Goal: Information Seeking & Learning: Check status

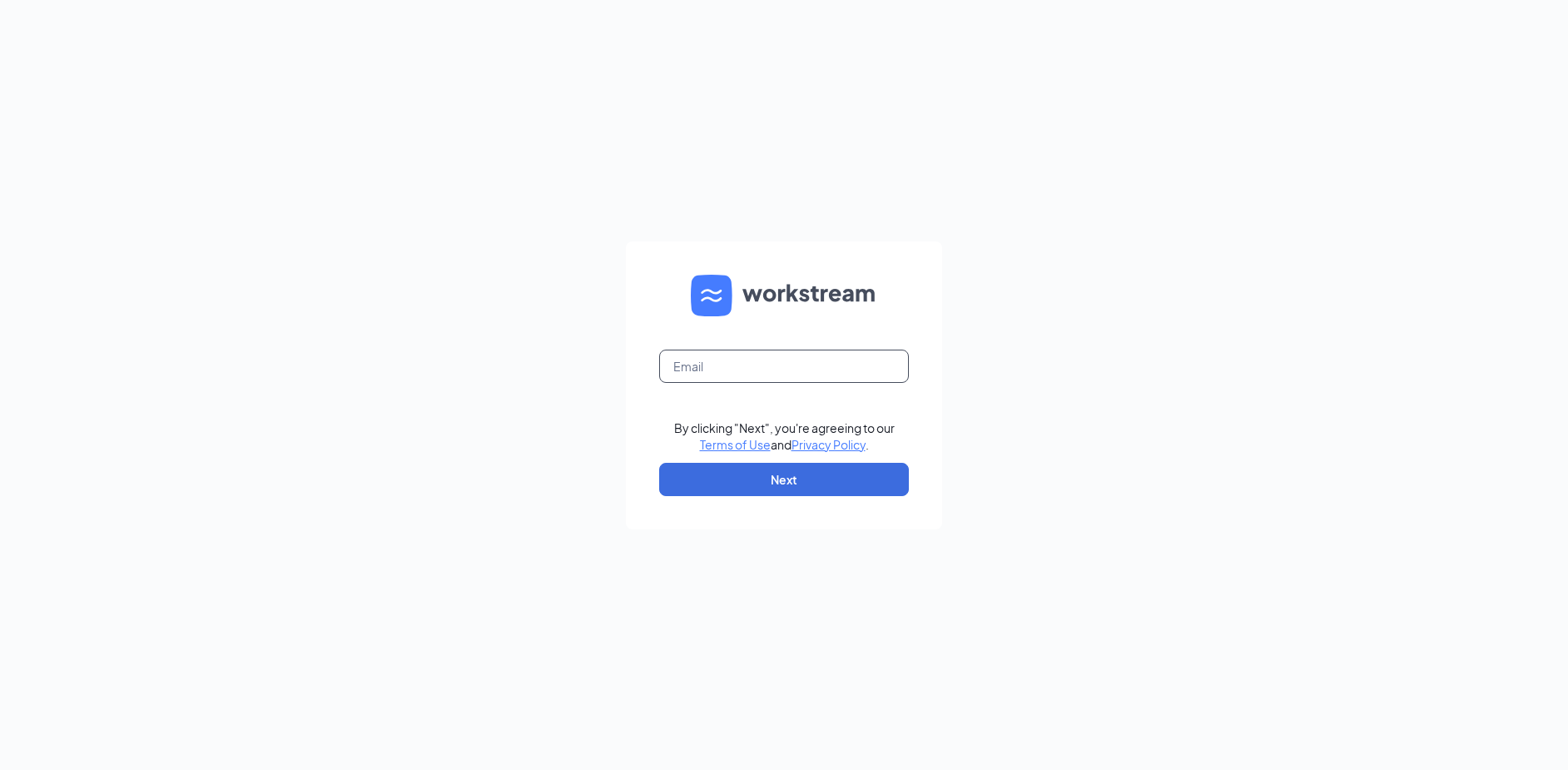
click at [748, 363] on input "text" at bounding box center [783, 366] width 249 height 34
type input "[EMAIL_ADDRESS][DOMAIN_NAME]"
click at [846, 479] on button "Next" at bounding box center [783, 480] width 249 height 34
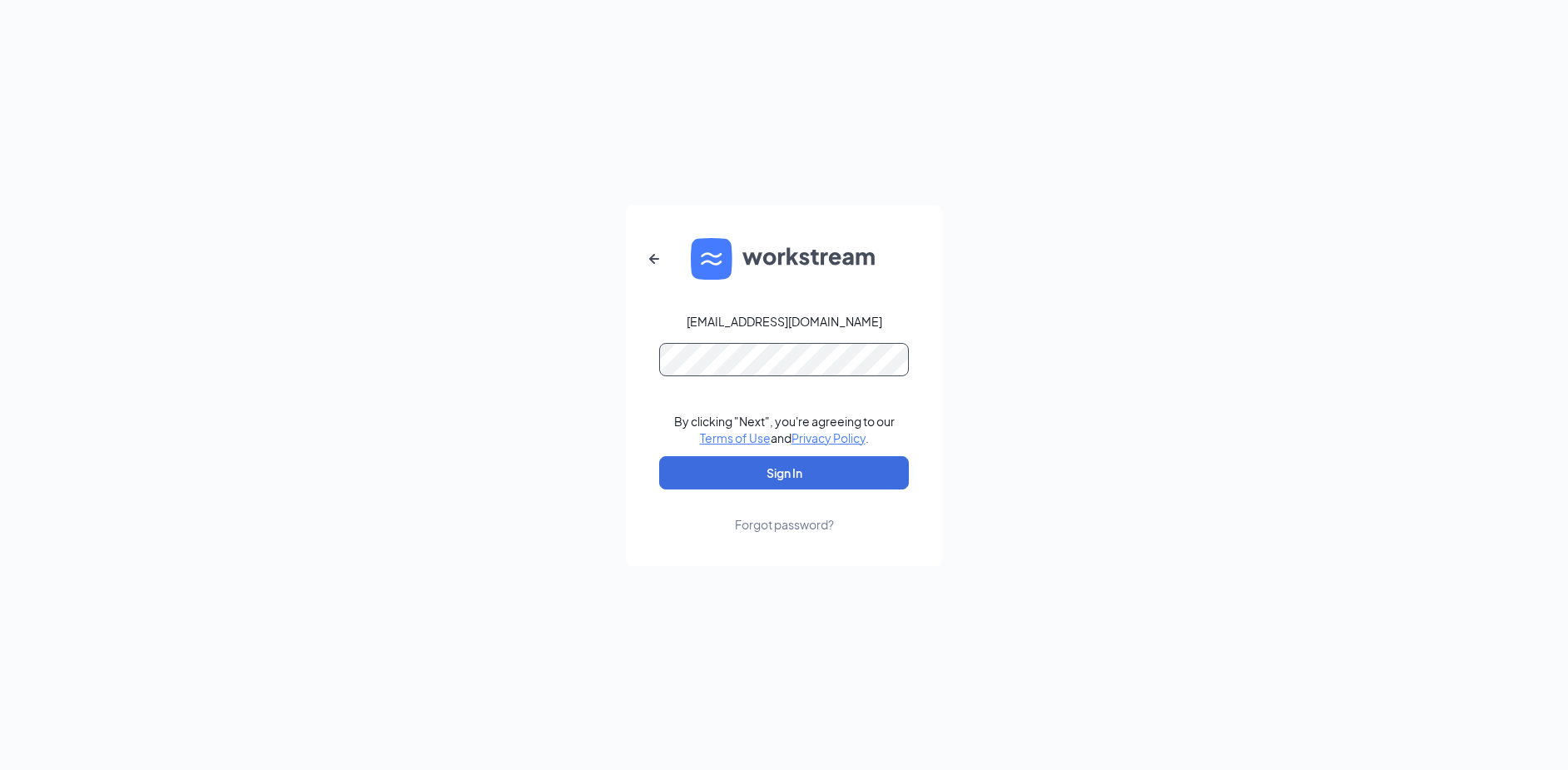
click at [659, 456] on button "Sign In" at bounding box center [783, 473] width 249 height 34
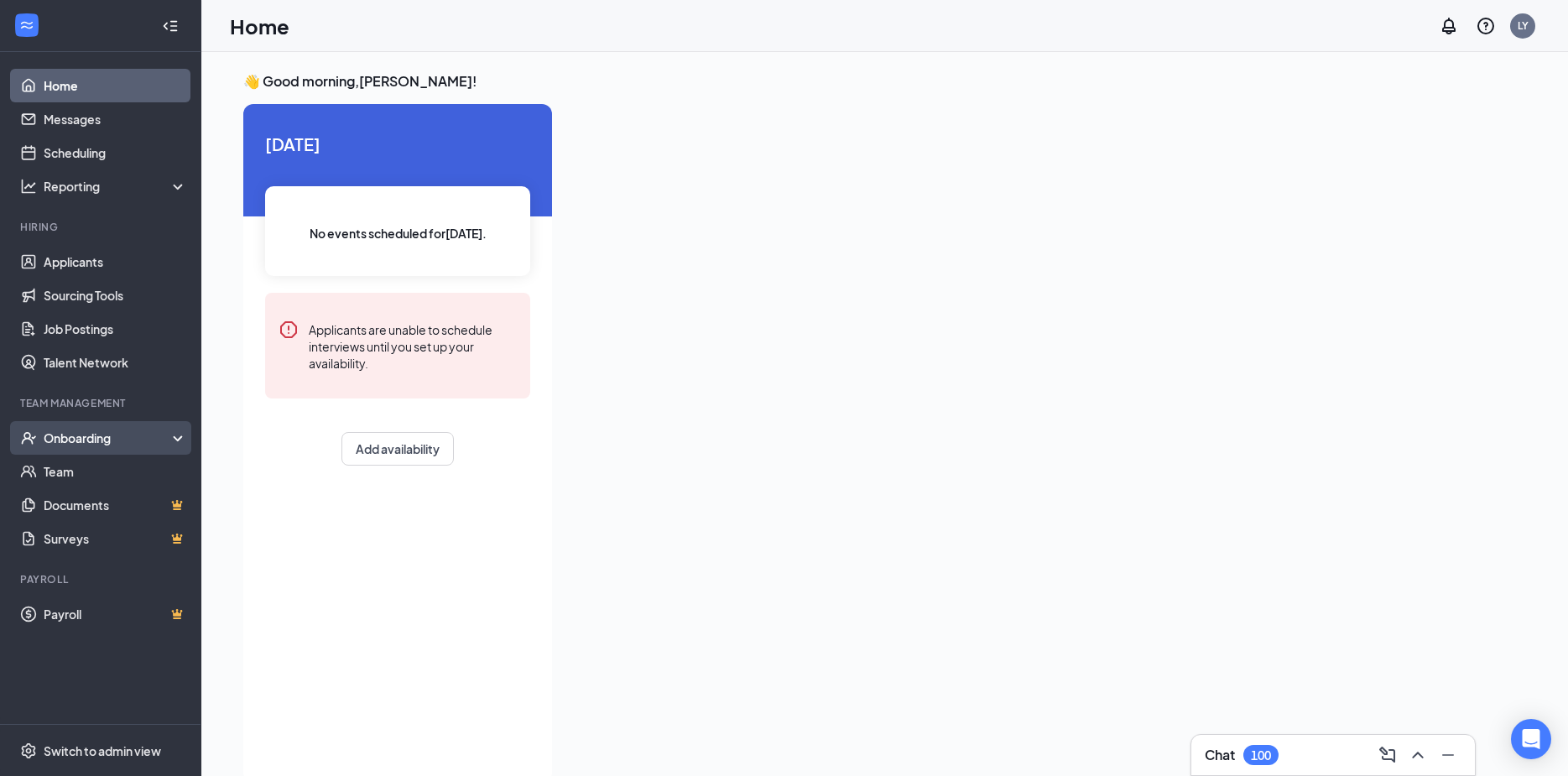
click at [101, 436] on div "Onboarding" at bounding box center [107, 437] width 129 height 17
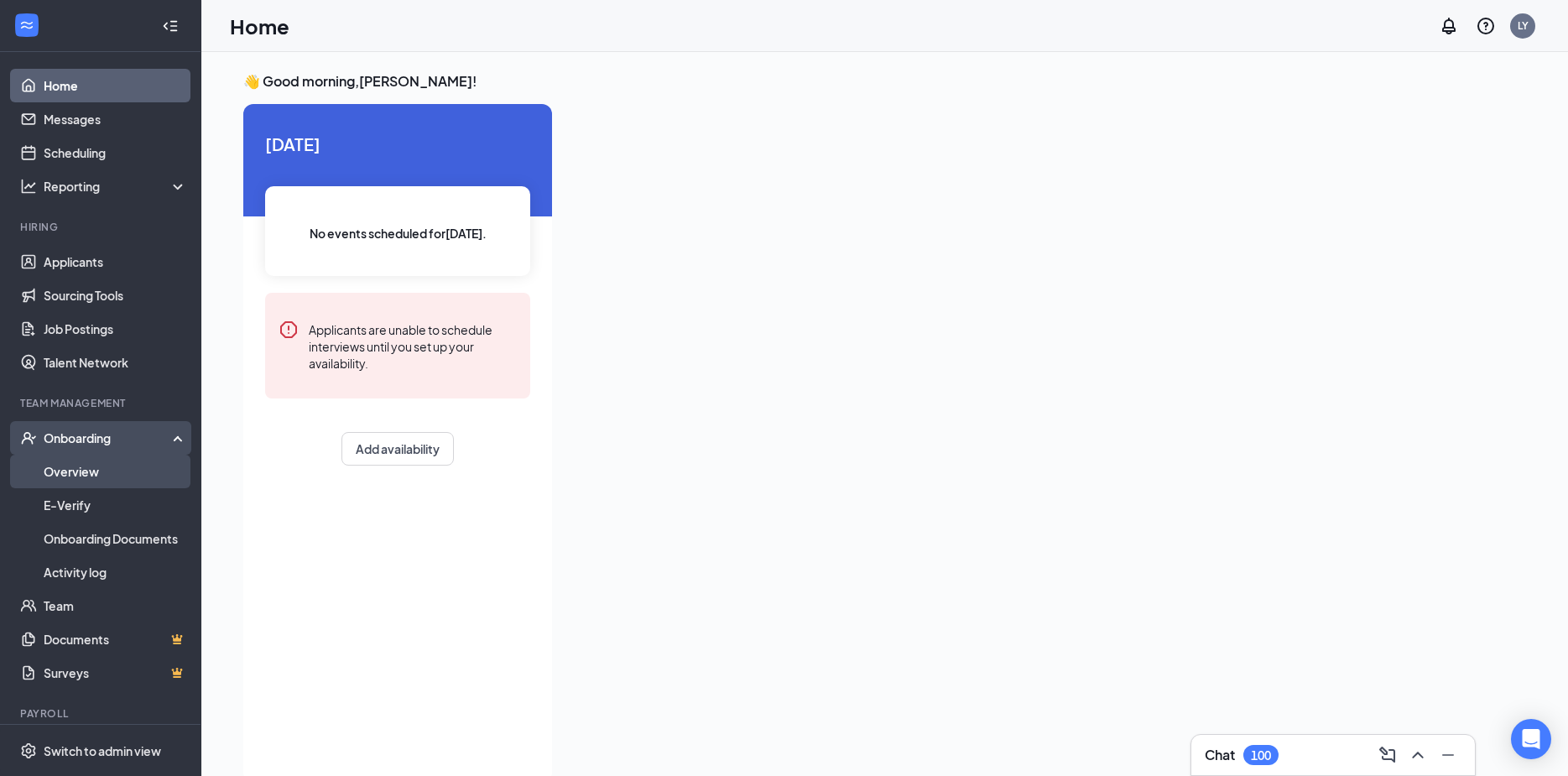
click at [82, 477] on link "Overview" at bounding box center [115, 471] width 143 height 34
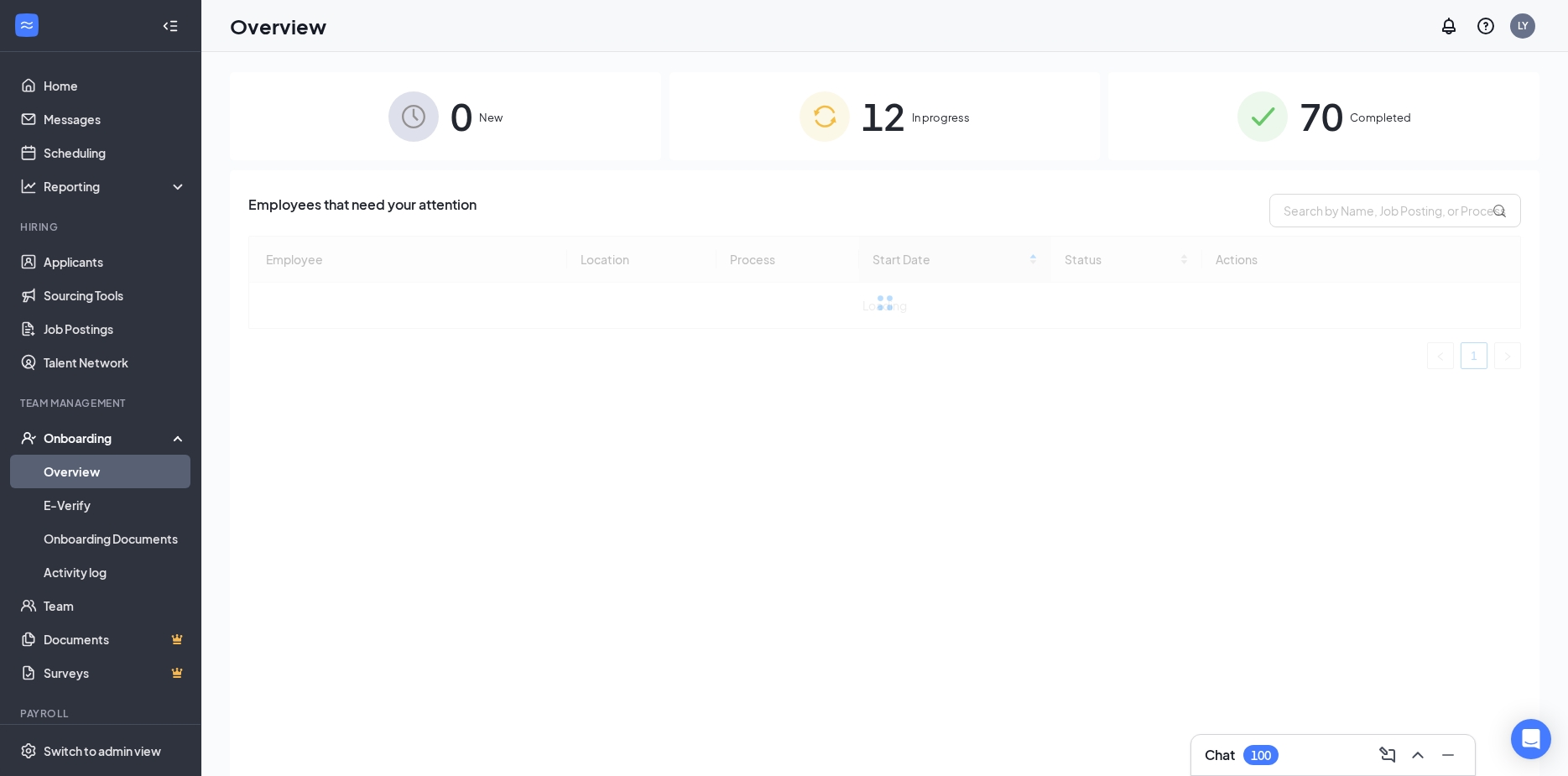
click at [913, 116] on span "In progress" at bounding box center [941, 118] width 58 height 17
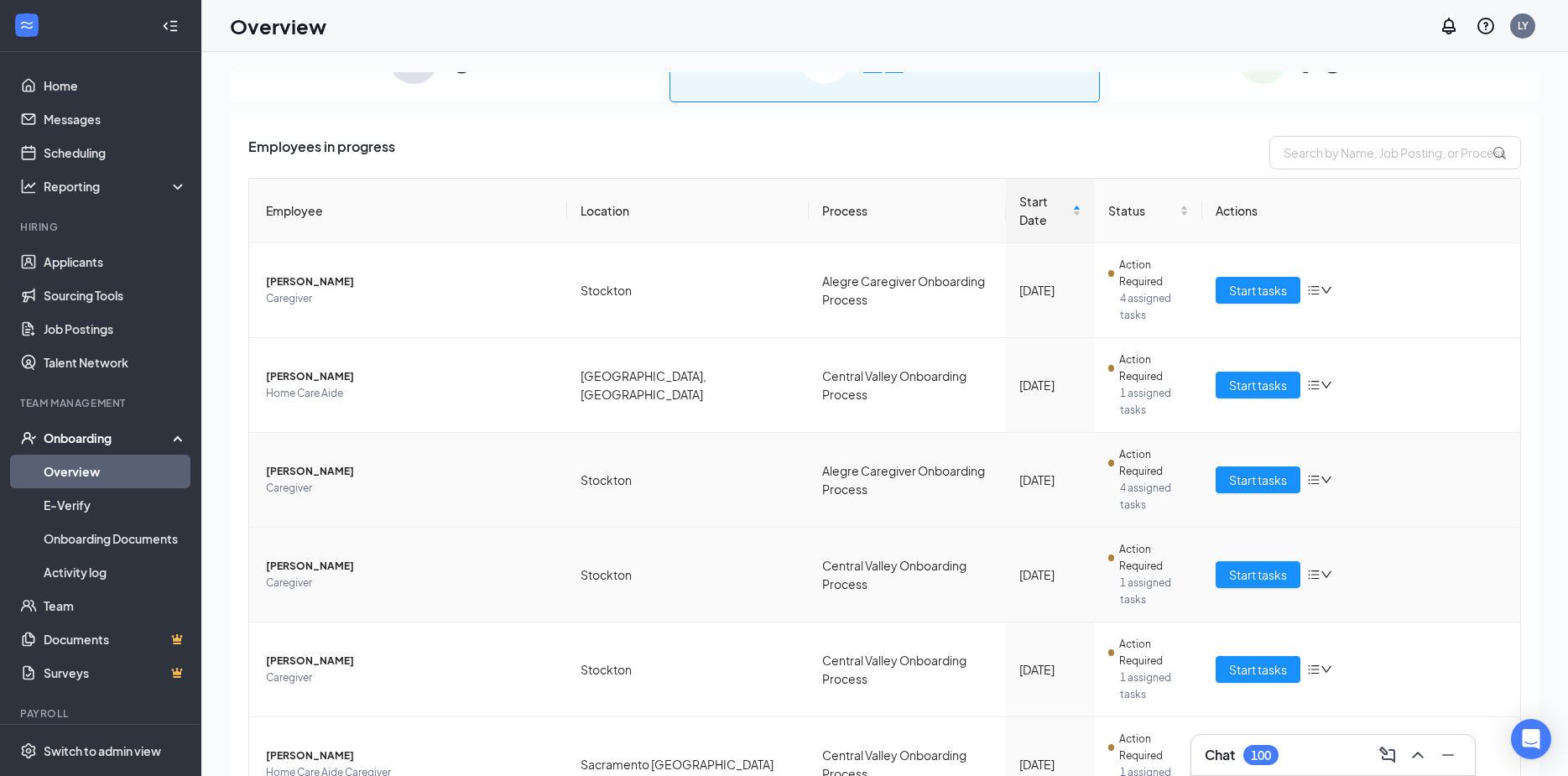
scroll to position [84, 0]
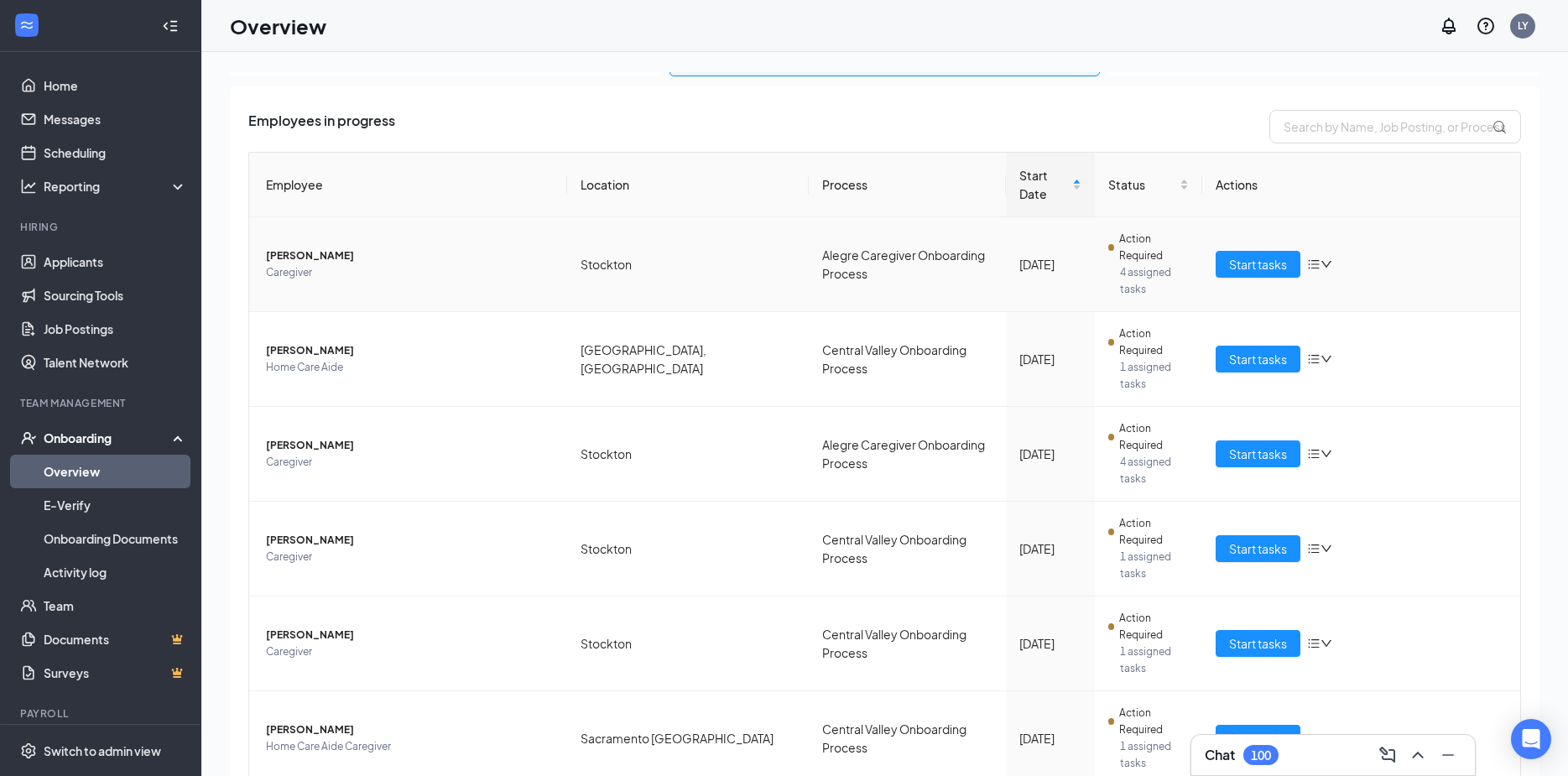
click at [436, 264] on span "Caregiver" at bounding box center [410, 273] width 288 height 17
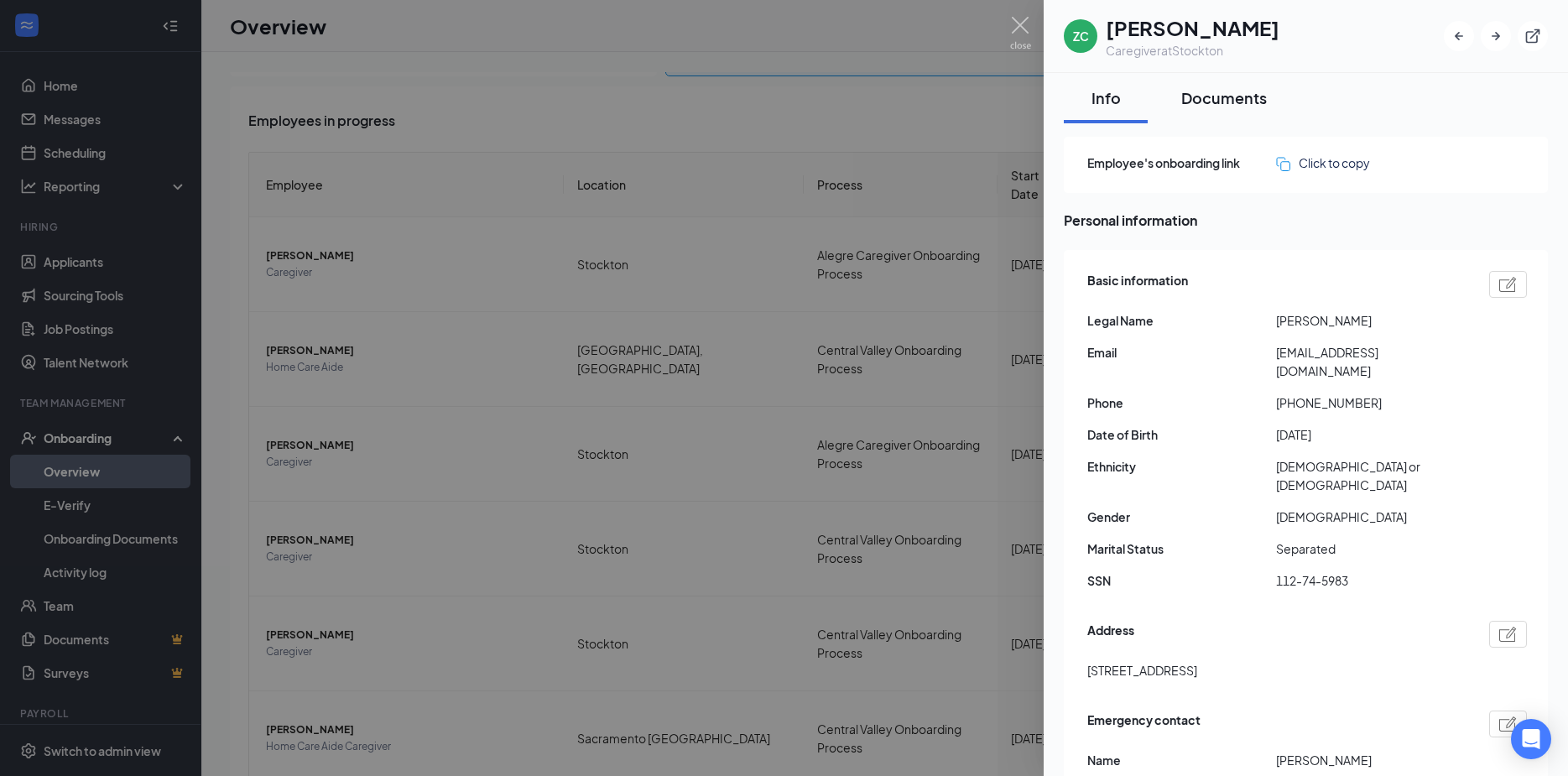
click at [1243, 96] on div "Documents" at bounding box center [1224, 98] width 86 height 21
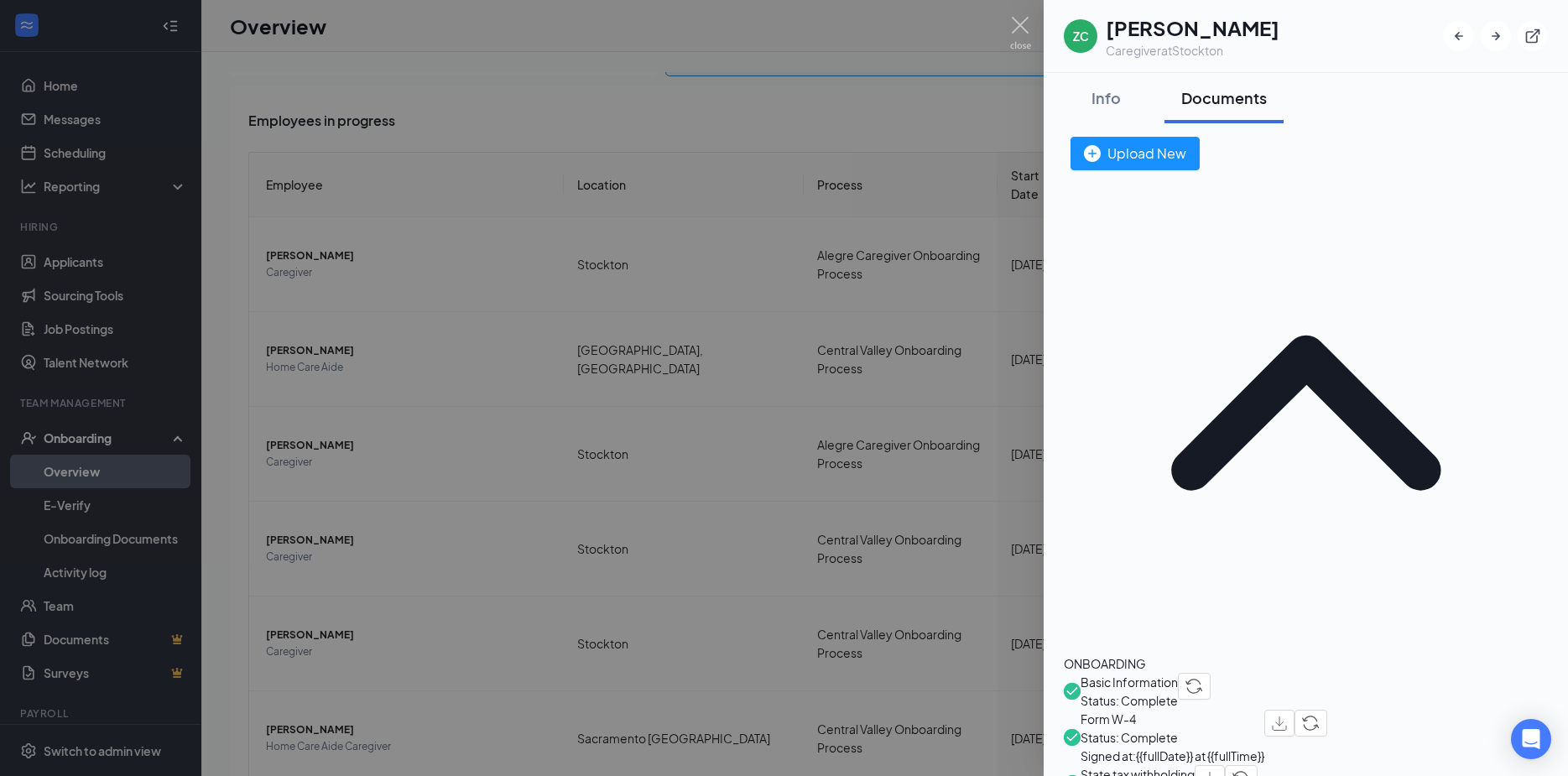
click at [1141, 709] on span "Form W-4" at bounding box center [1172, 719] width 184 height 19
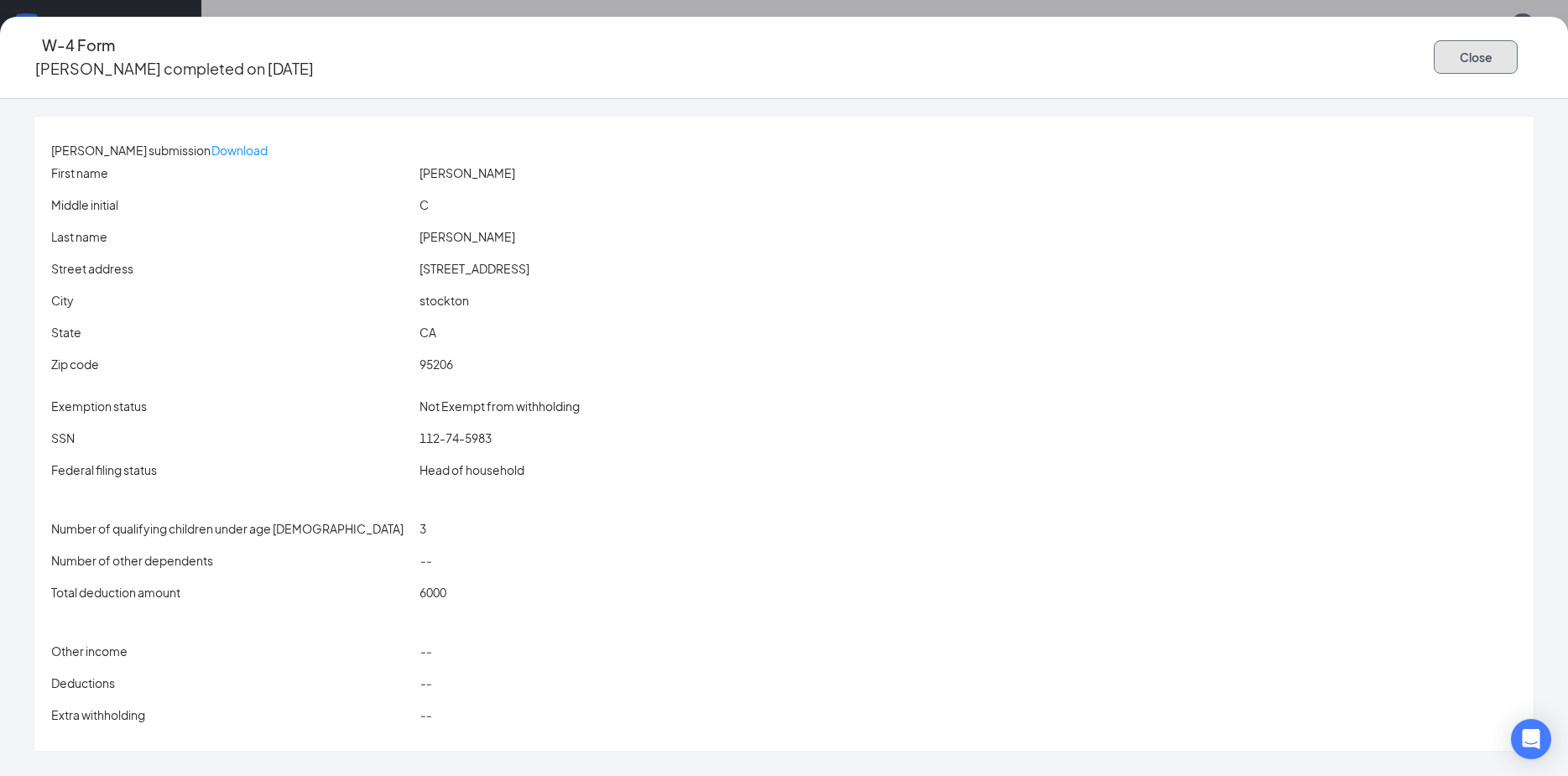
click at [1434, 58] on button "Close" at bounding box center [1476, 57] width 84 height 34
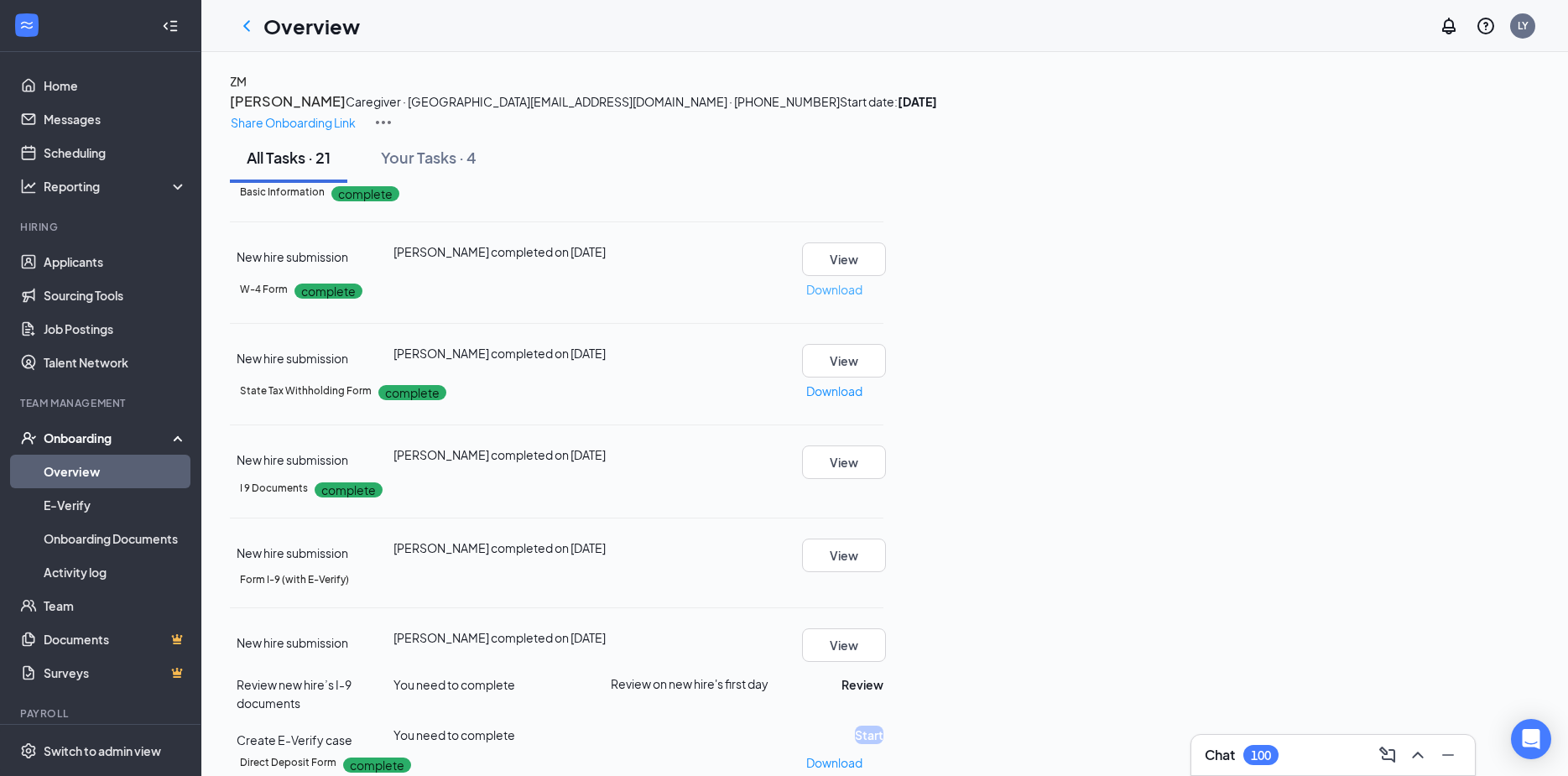
click at [862, 298] on p "Download" at bounding box center [835, 290] width 56 height 19
click at [862, 400] on p "Download" at bounding box center [835, 391] width 56 height 19
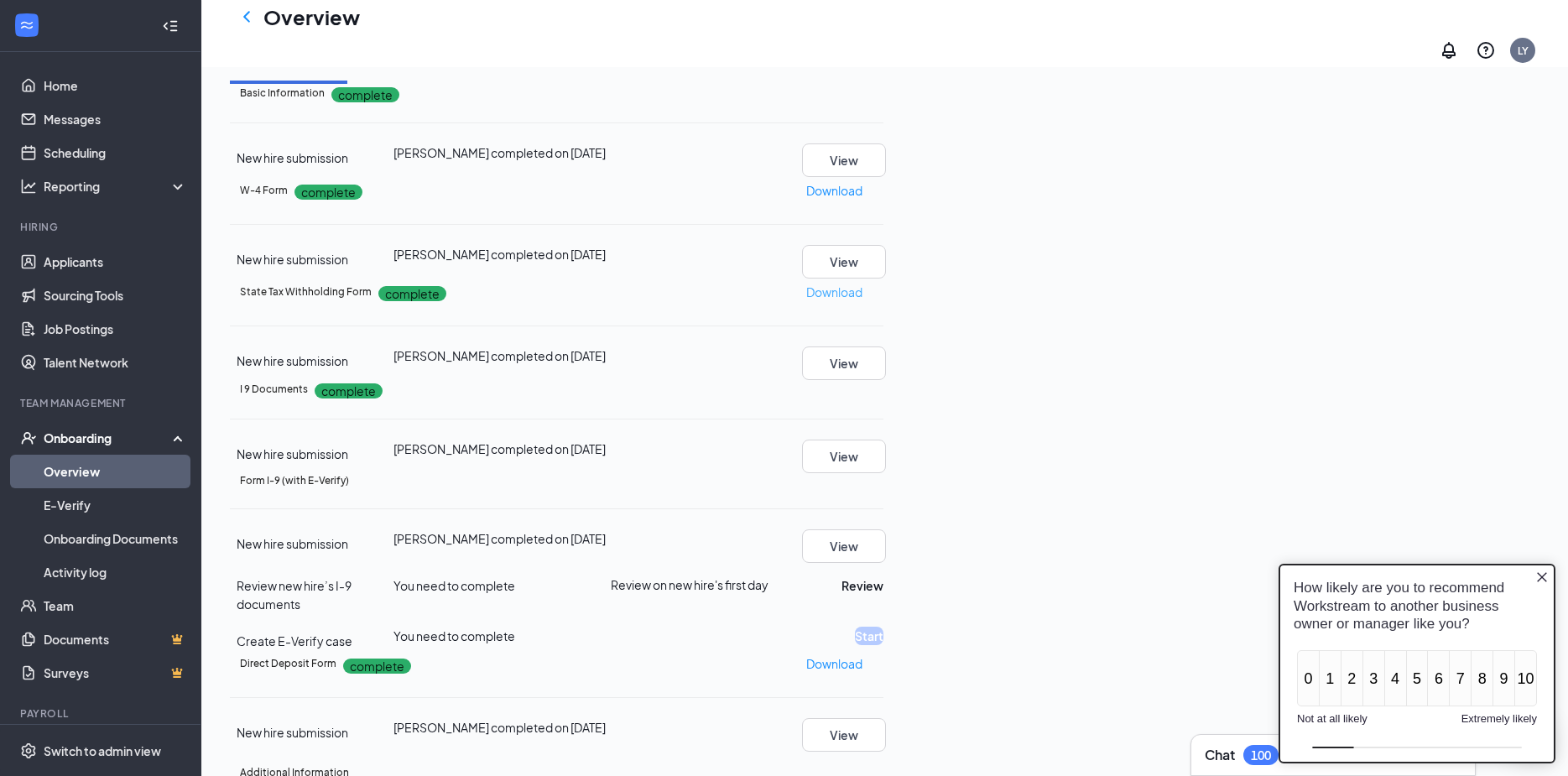
scroll to position [420, 0]
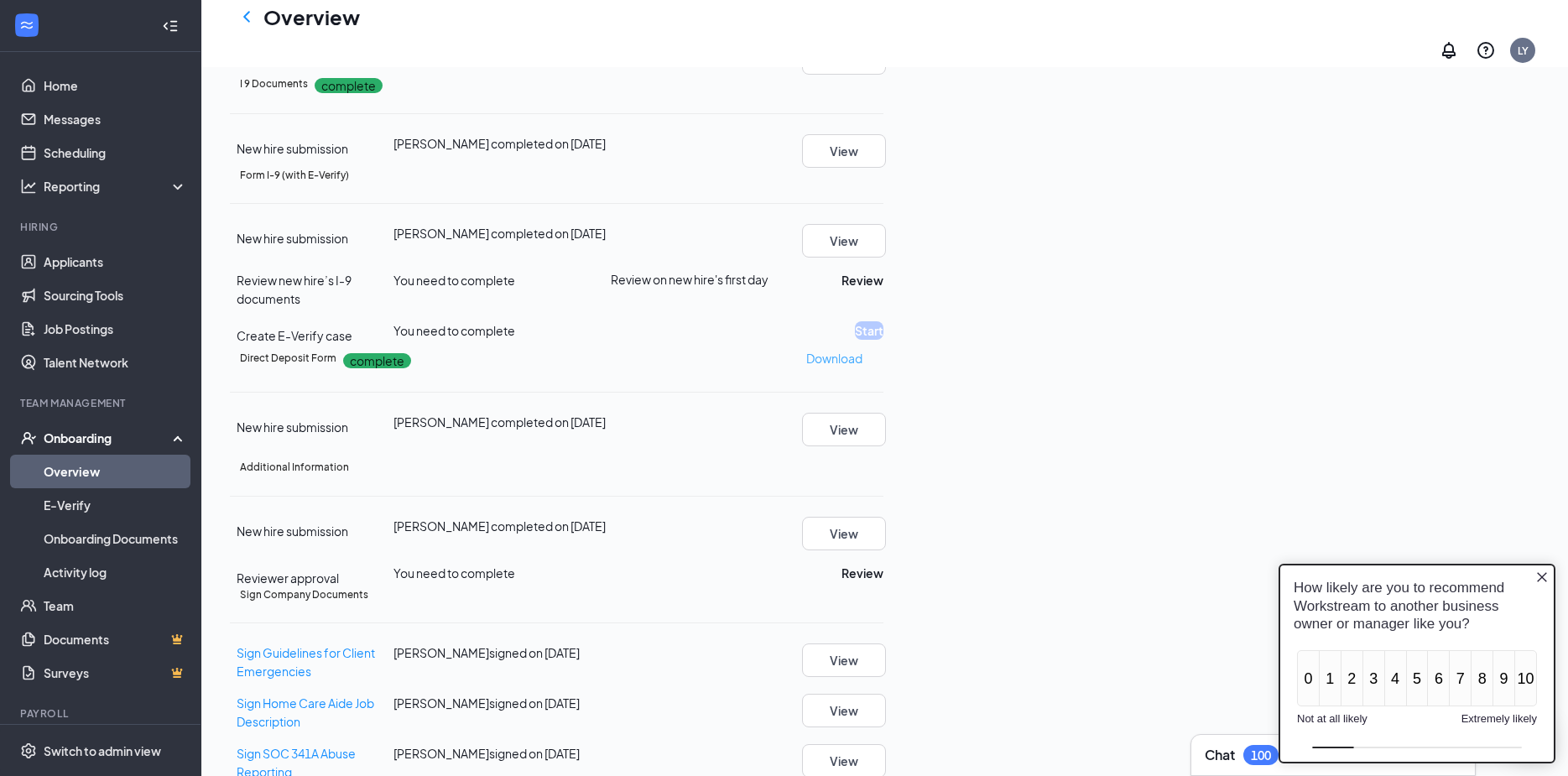
click at [862, 367] on p "Download" at bounding box center [835, 358] width 56 height 19
click at [1543, 583] on div "How likely are you to recommend Workstream to another business owner or manager…" at bounding box center [1416, 606] width 274 height 81
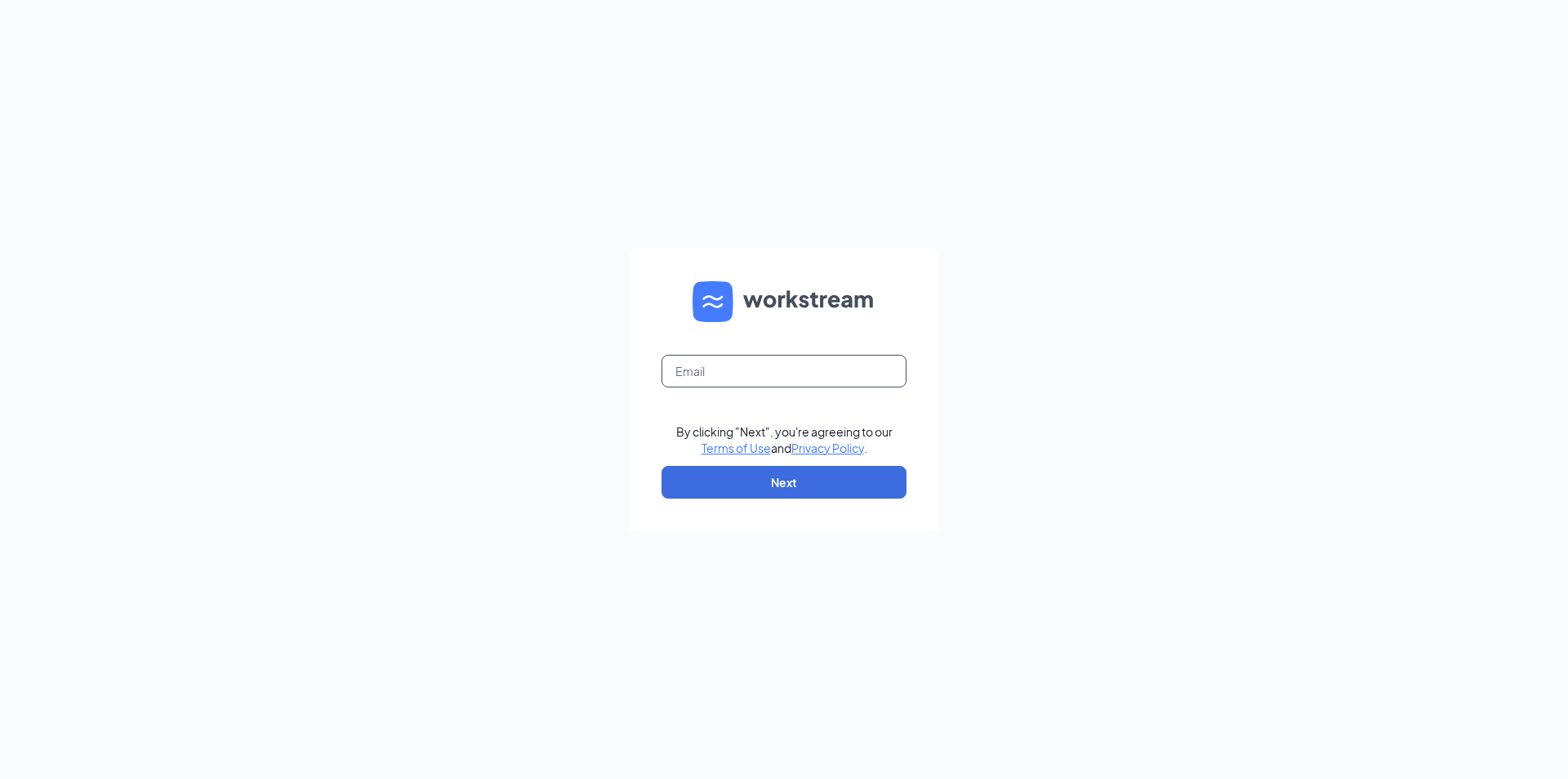
click at [724, 376] on input "text" at bounding box center [783, 371] width 245 height 33
type input "L"
type input "[EMAIL_ADDRESS][DOMAIN_NAME]"
click at [785, 488] on button "Next" at bounding box center [783, 482] width 245 height 33
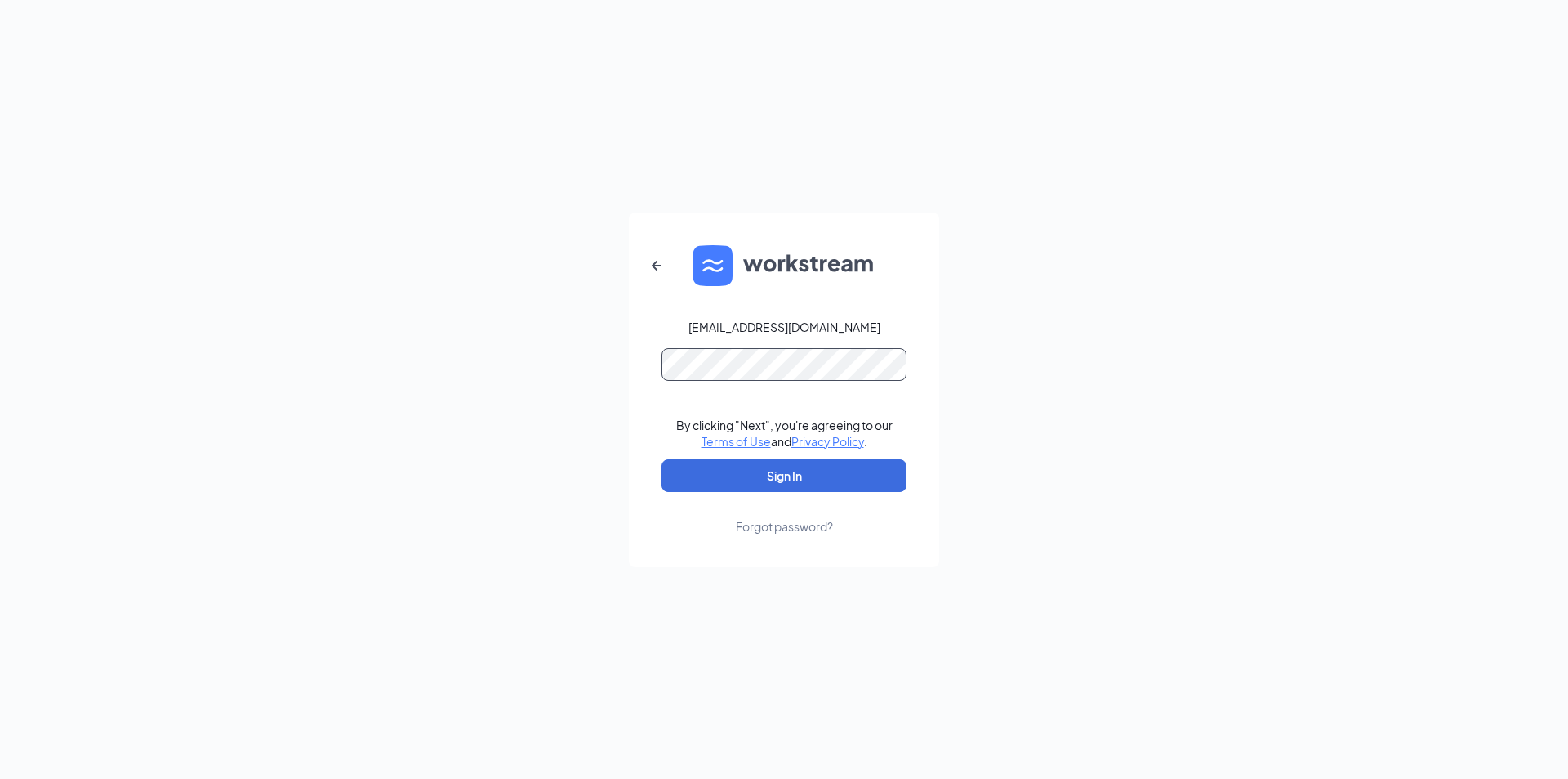
click at [661, 459] on button "Sign In" at bounding box center [783, 476] width 245 height 33
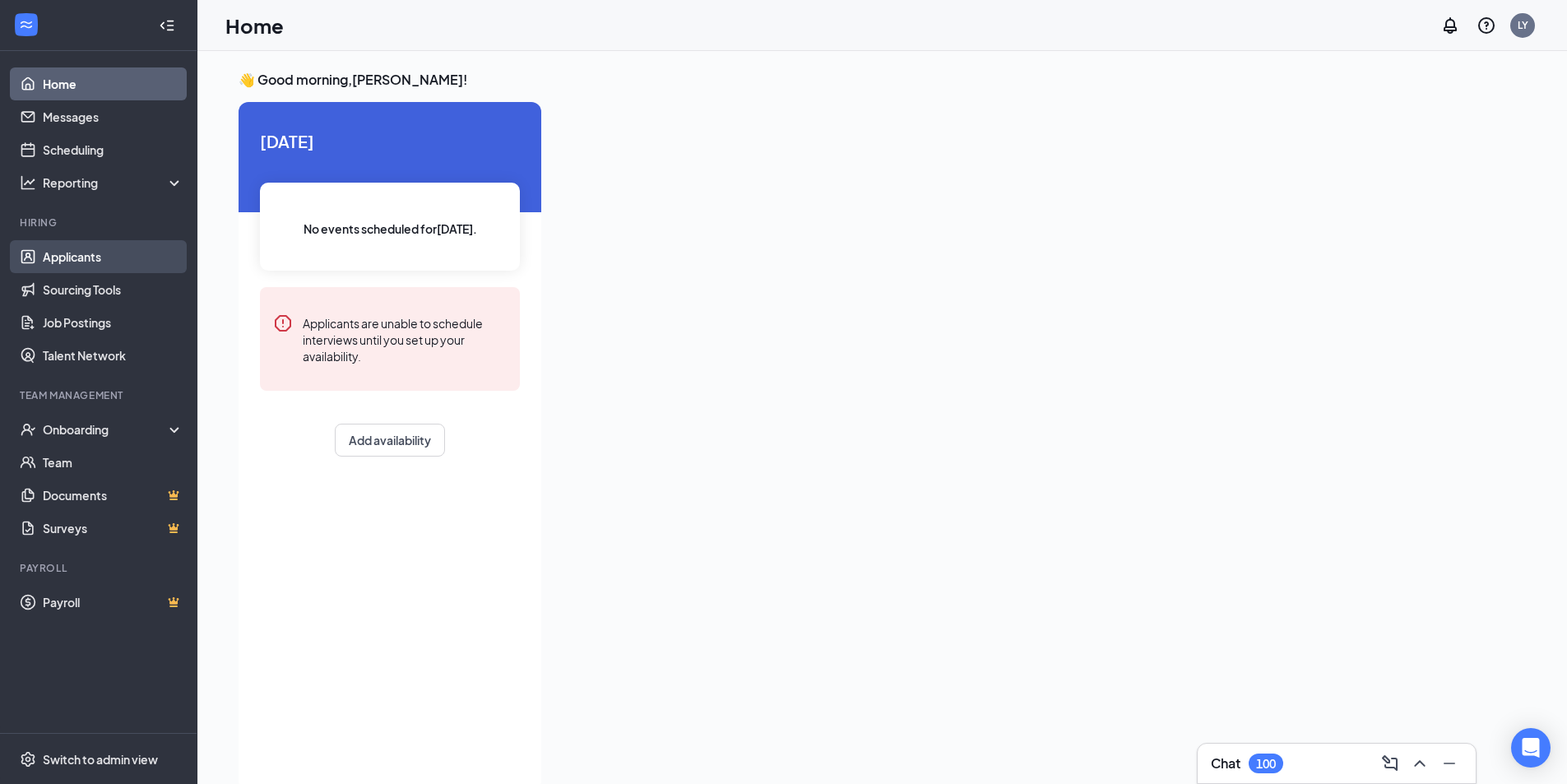
click at [115, 261] on link "Applicants" at bounding box center [113, 256] width 140 height 33
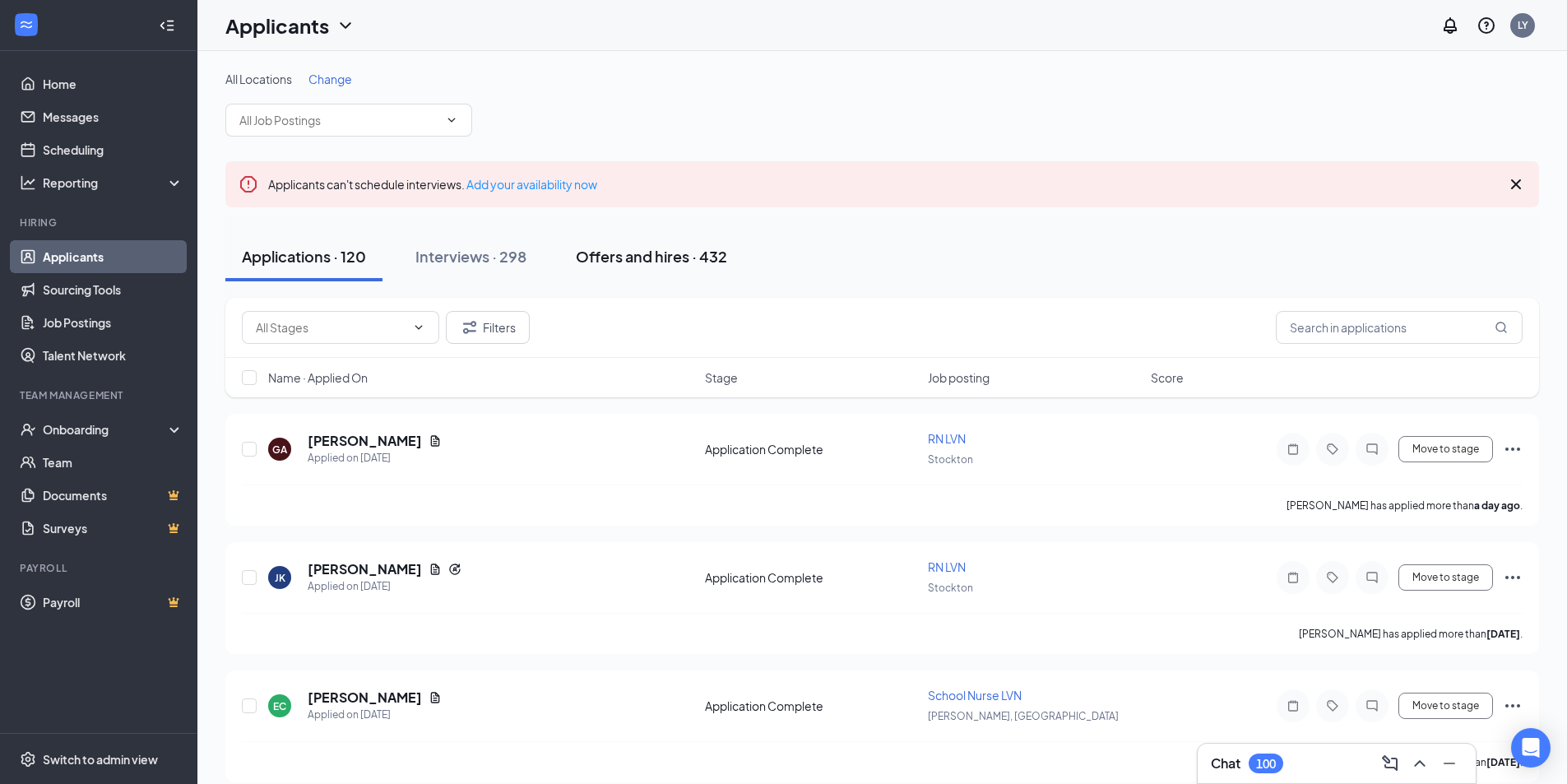
click at [694, 254] on div "Offers and hires · 432" at bounding box center [652, 256] width 151 height 20
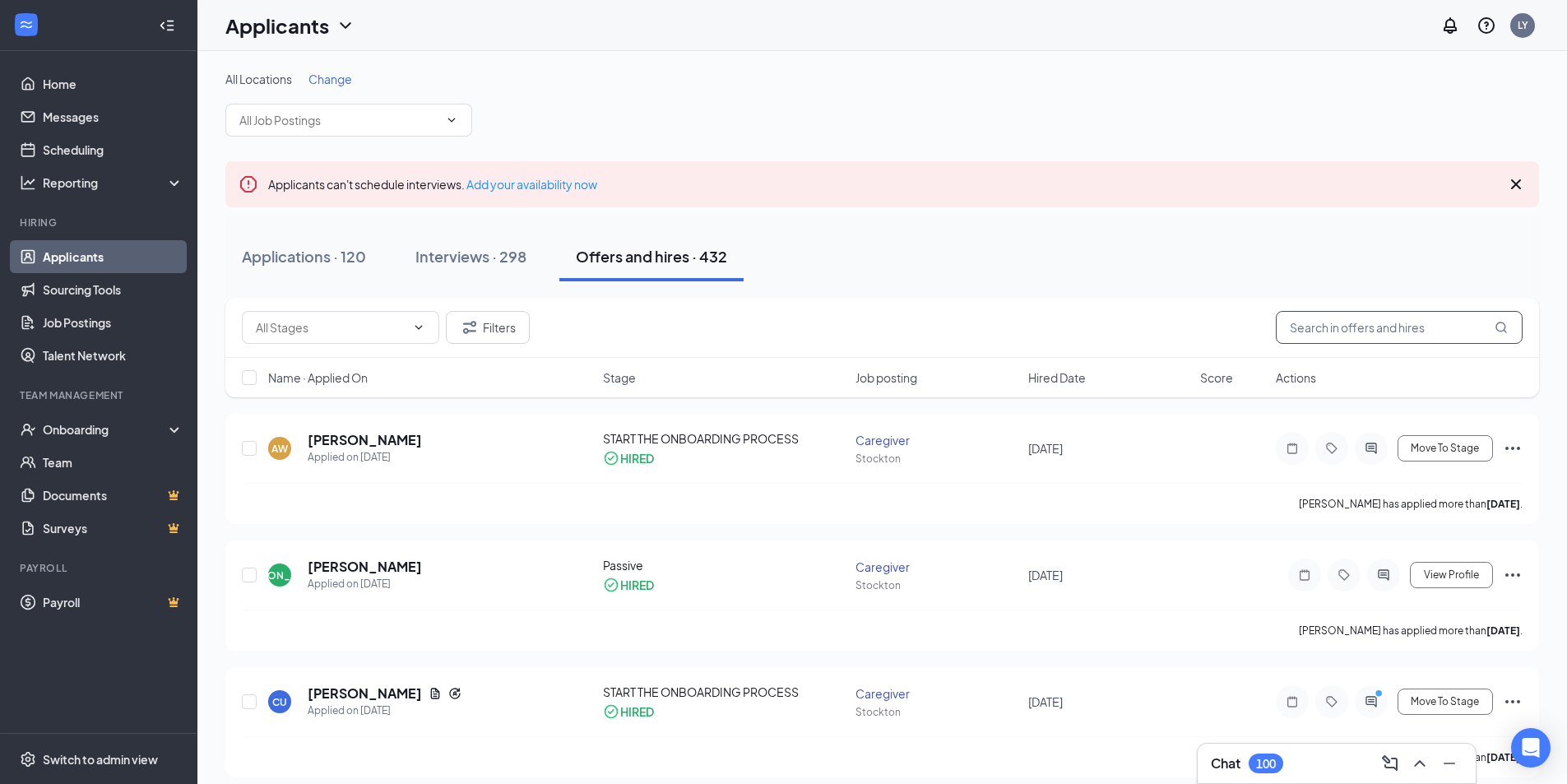
click at [1329, 329] on input "text" at bounding box center [1399, 327] width 246 height 33
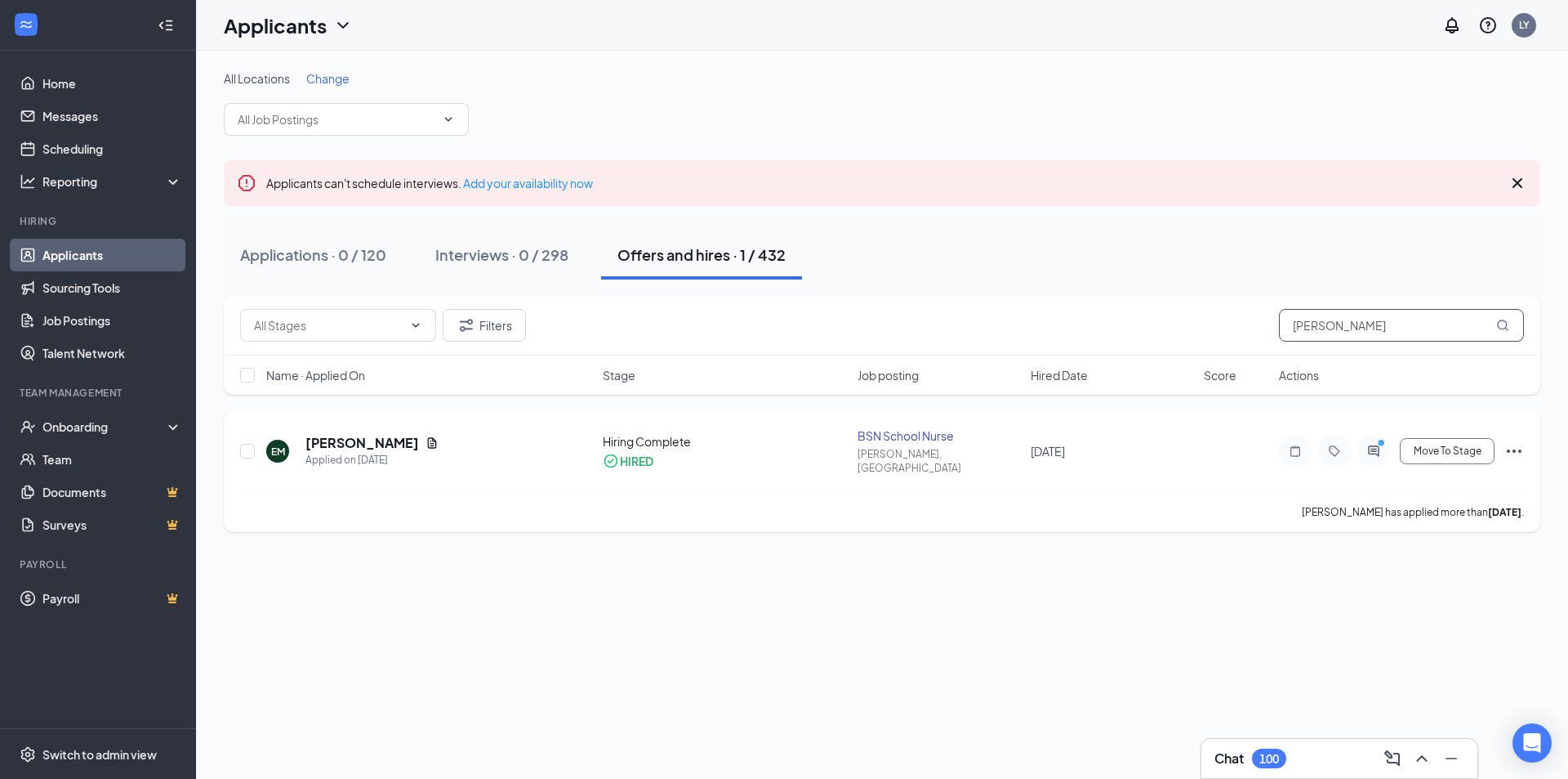
type input "magana"
click at [333, 437] on h5 "Edward Magaña" at bounding box center [362, 443] width 114 height 18
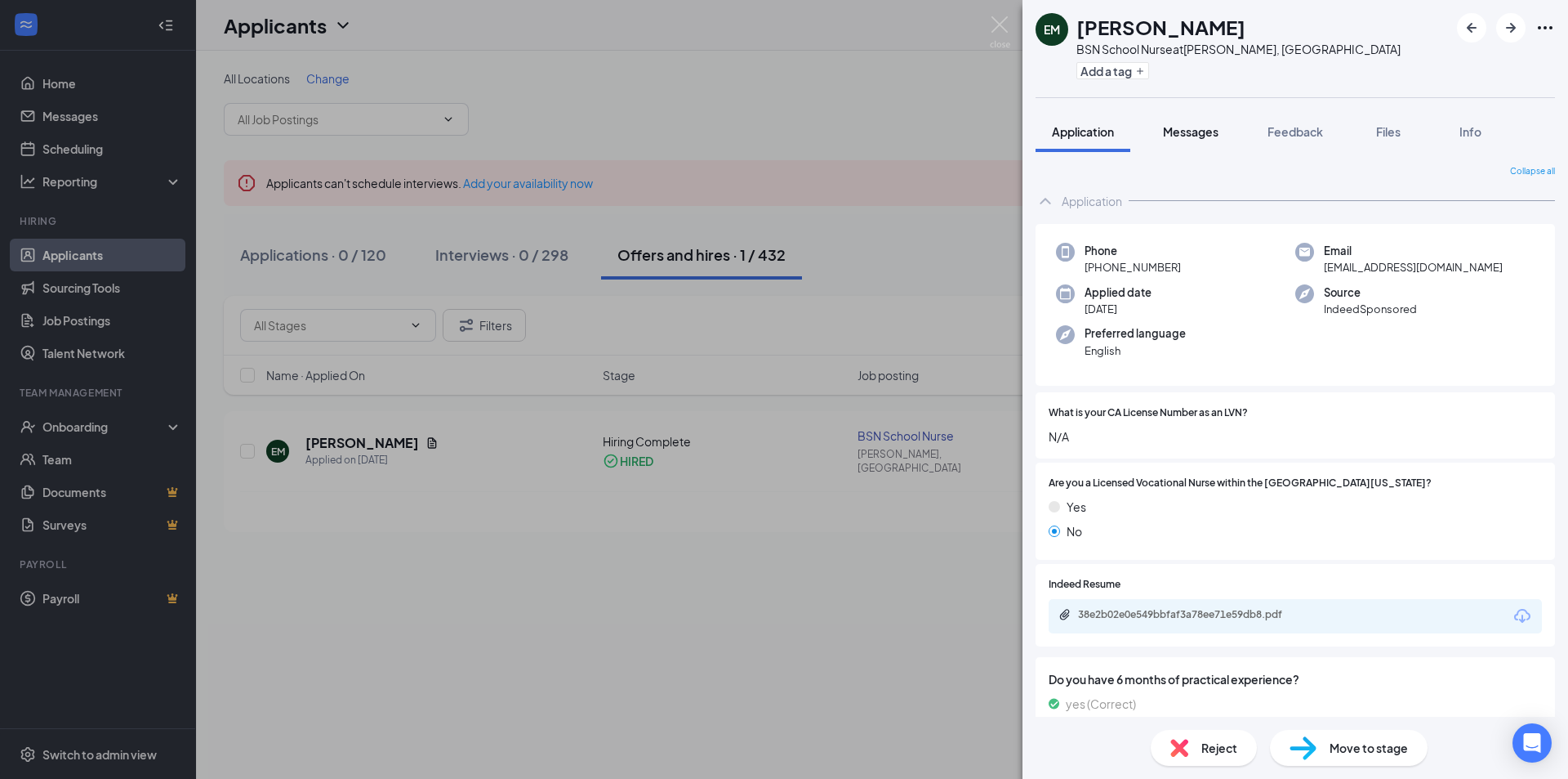
click at [1196, 126] on span "Messages" at bounding box center [1190, 132] width 56 height 15
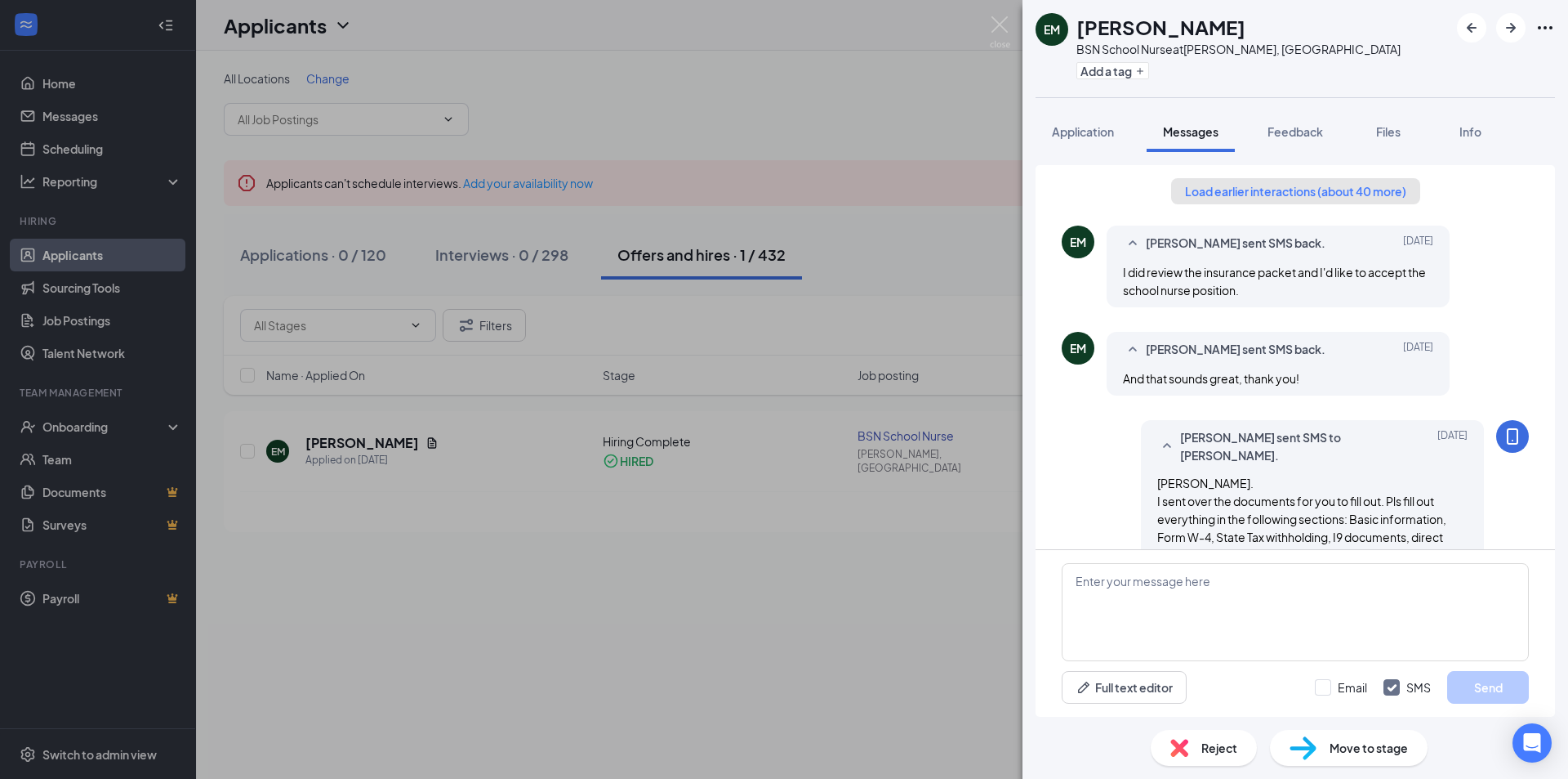
click at [1281, 189] on button "Load earlier interactions (about 40 more)" at bounding box center [1295, 191] width 249 height 27
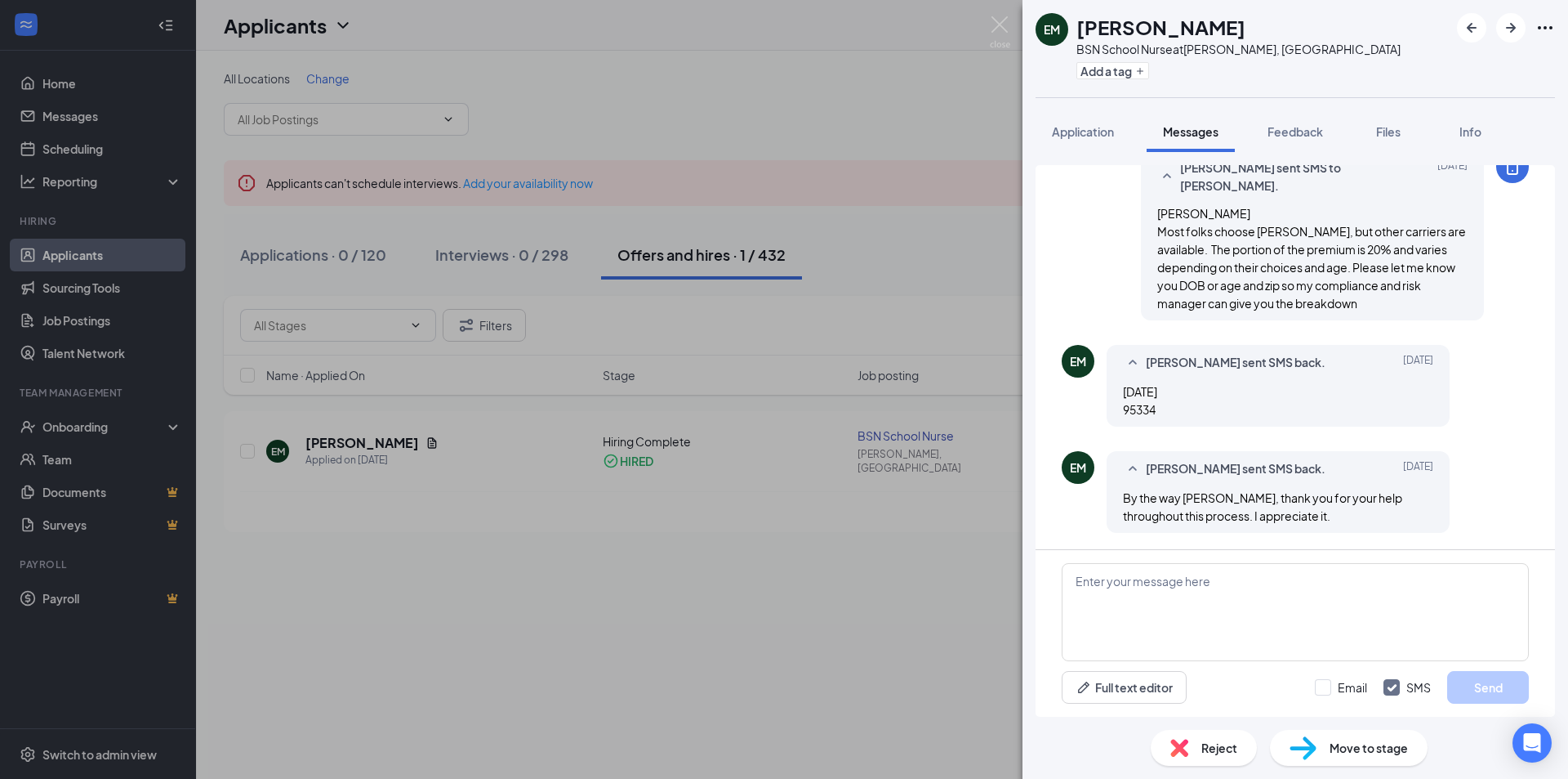
scroll to position [3105, 0]
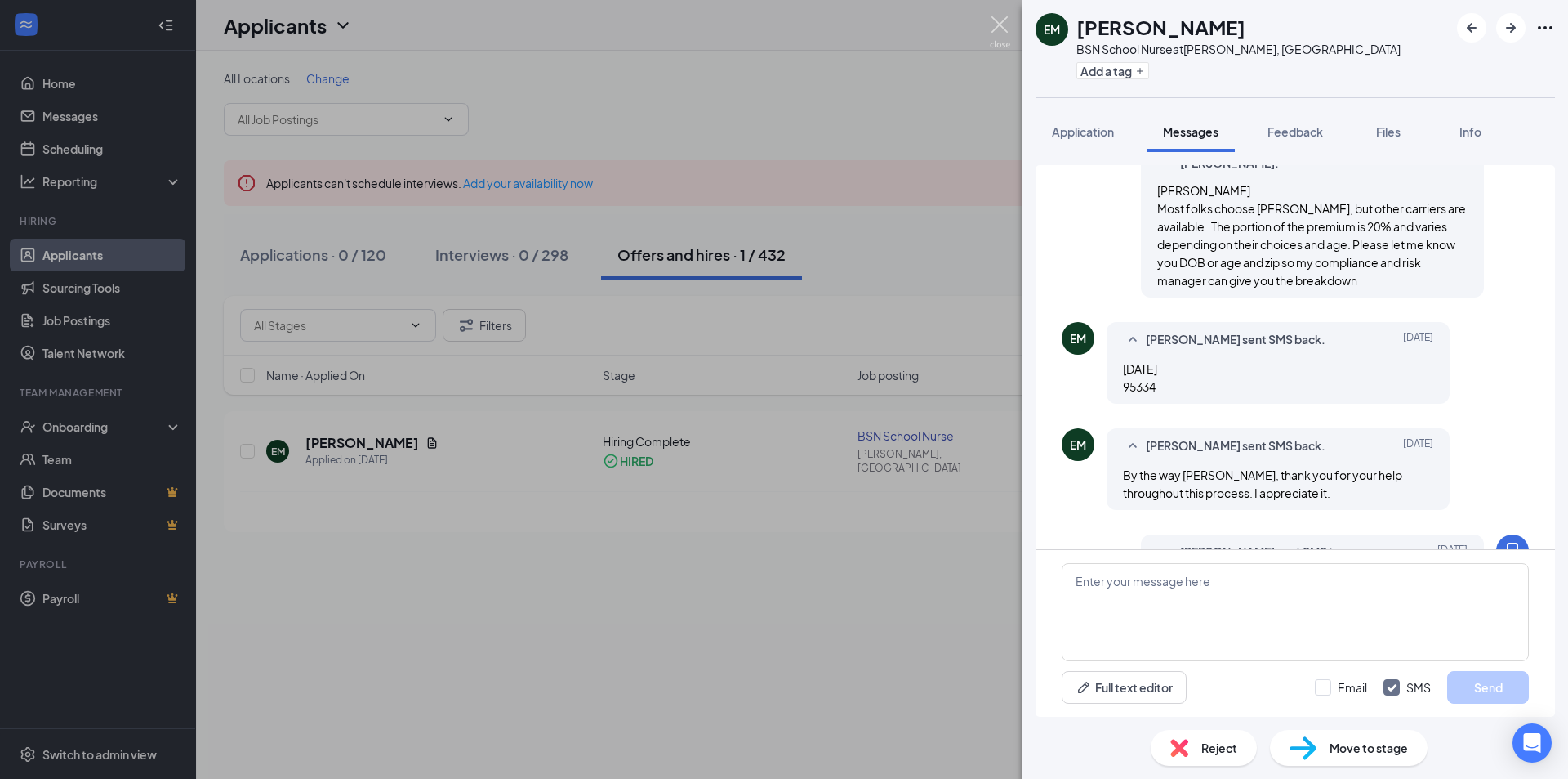
click at [1008, 18] on img at bounding box center [999, 32] width 20 height 32
